Goal: Information Seeking & Learning: Find specific fact

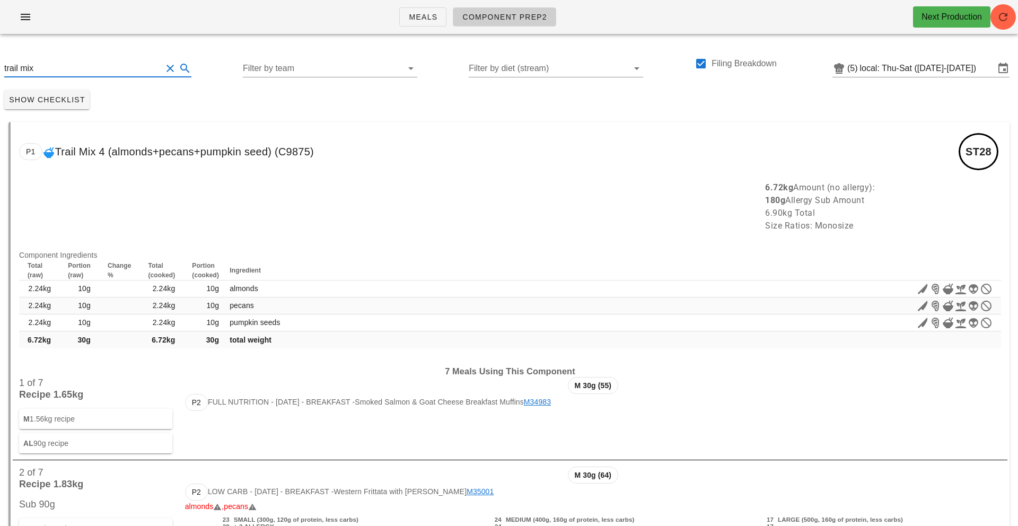
click at [164, 68] on button "Clear Search" at bounding box center [170, 68] width 13 height 13
click at [179, 68] on icon at bounding box center [185, 68] width 13 height 13
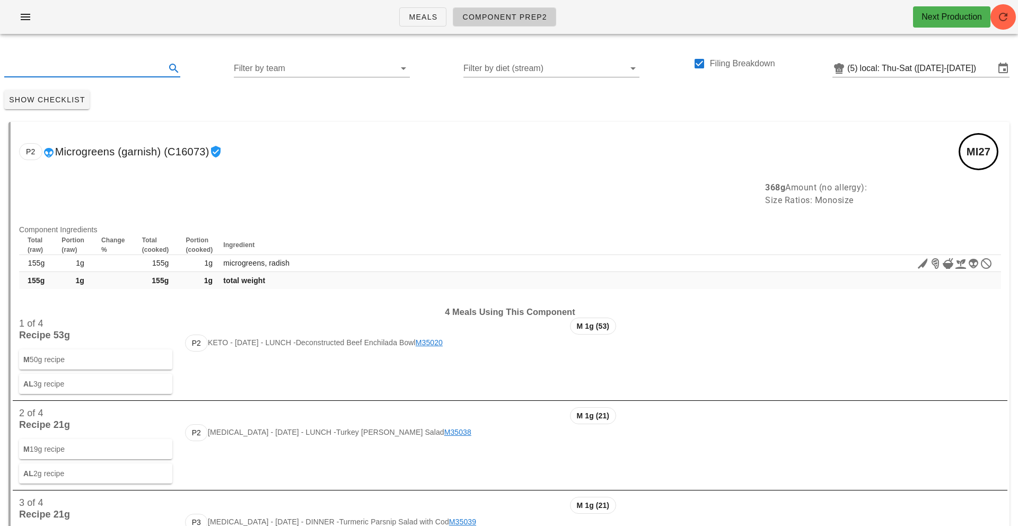
click at [168, 68] on icon at bounding box center [174, 68] width 13 height 13
click at [105, 73] on input "text" at bounding box center [83, 68] width 159 height 17
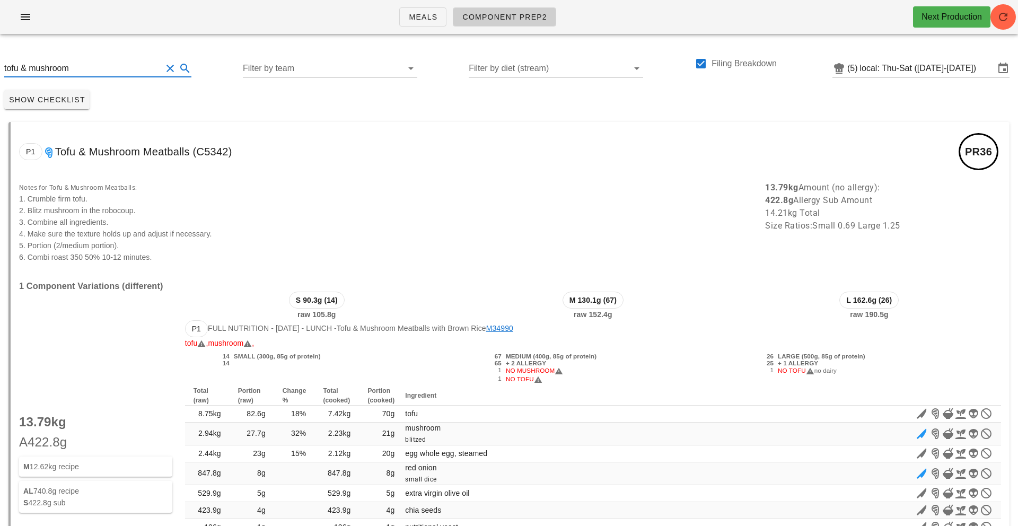
type input "tofu & mushroom"
